Goal: Find specific page/section: Find specific page/section

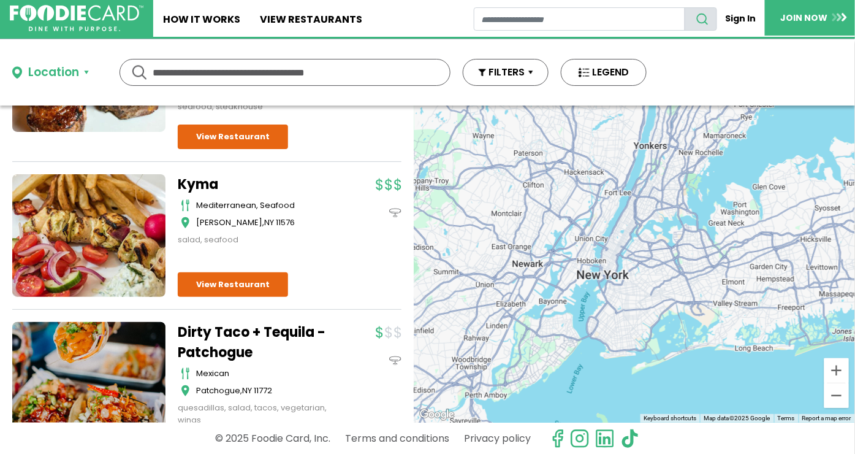
scroll to position [408, 0]
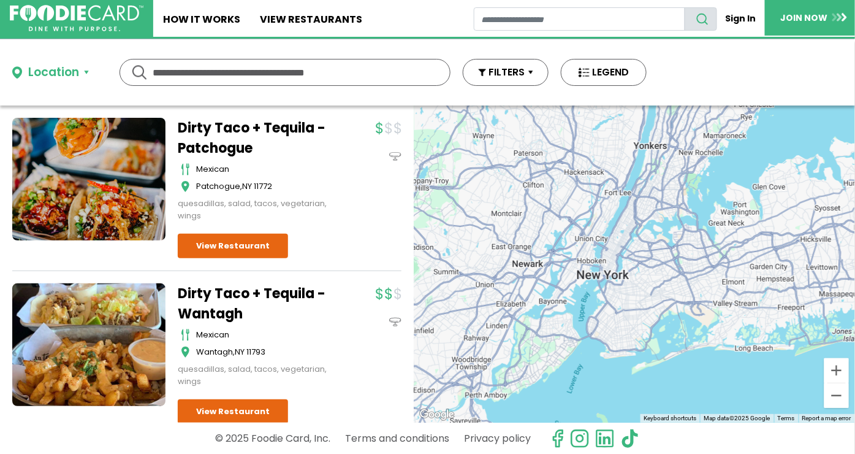
click at [238, 284] on link "Dirty Taco + Tequila - Wantagh" at bounding box center [254, 303] width 153 height 40
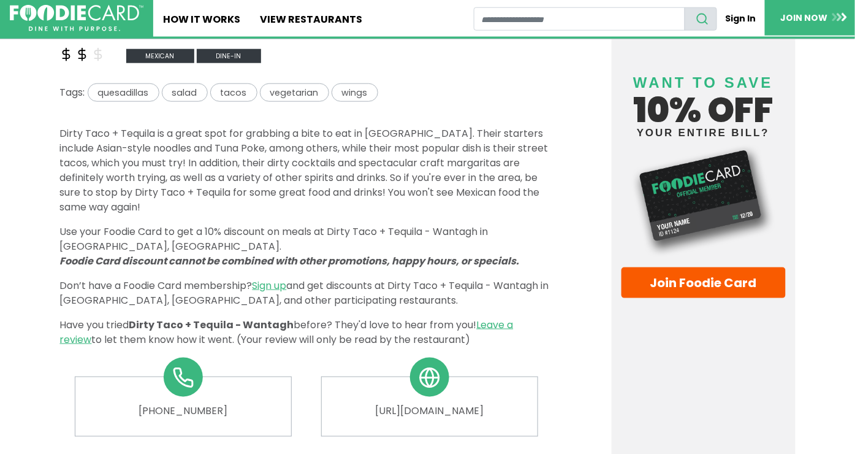
scroll to position [582, 0]
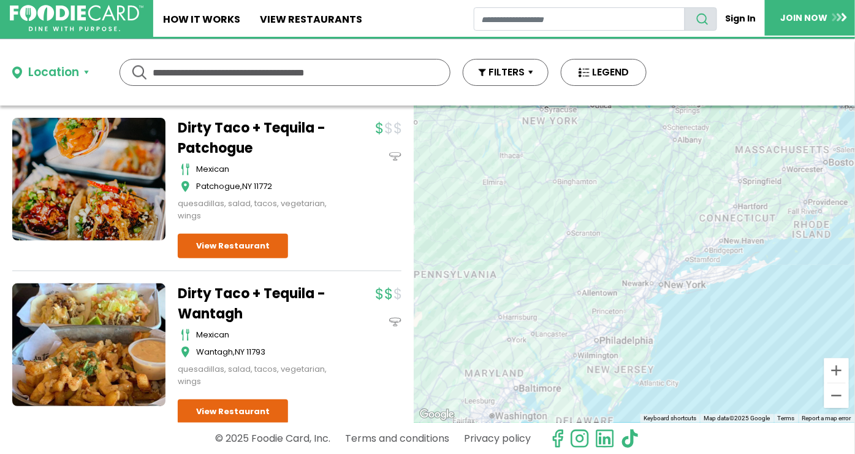
scroll to position [613, 0]
